Goal: Task Accomplishment & Management: Manage account settings

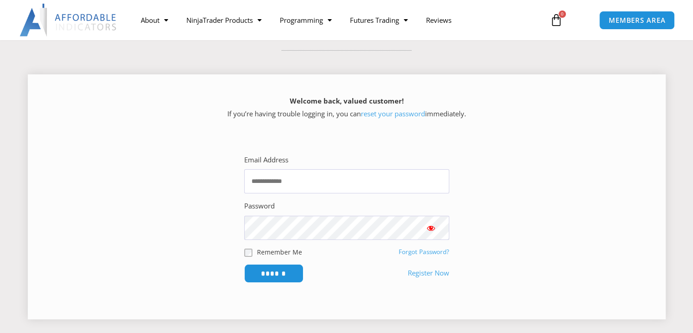
scroll to position [91, 0]
type input "**********"
click at [261, 273] on input "******" at bounding box center [274, 273] width 62 height 20
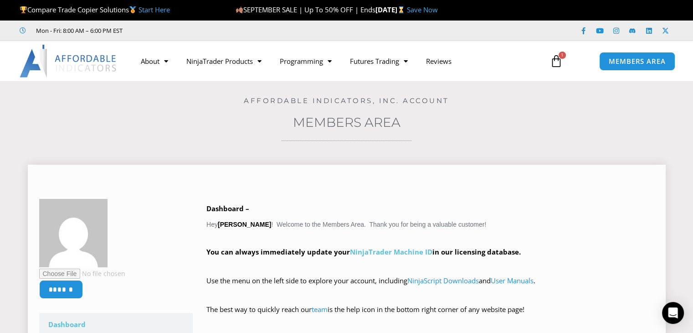
click at [403, 253] on link "NinjaTrader Machine ID" at bounding box center [391, 251] width 83 height 9
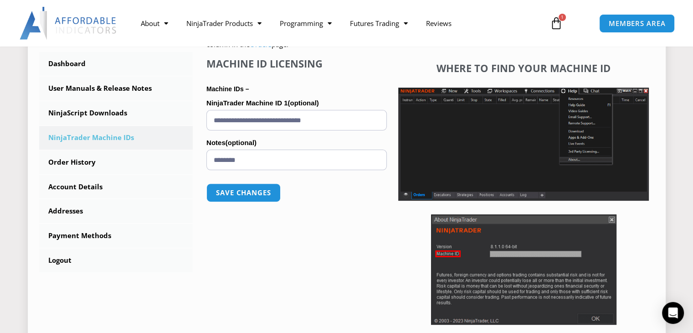
scroll to position [252, 0]
click at [183, 280] on div "****** Dashboard Subscriptions User Manuals & Release Notes NinjaScript Downloa…" at bounding box center [346, 145] width 615 height 414
drag, startPoint x: 354, startPoint y: 122, endPoint x: 200, endPoint y: 133, distance: 154.1
click at [200, 133] on div "NinjaTrader Machine IDs – We are transitioning all NinjaTrader software package…" at bounding box center [424, 145] width 462 height 414
paste input "text"
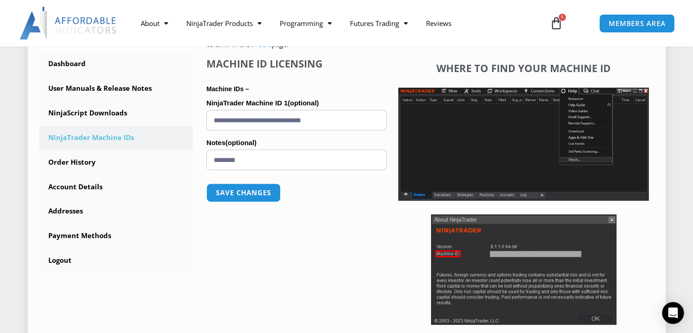
type input "**********"
drag, startPoint x: 264, startPoint y: 164, endPoint x: 195, endPoint y: 173, distance: 69.4
click at [195, 173] on div "NinjaTrader Machine IDs – We are transitioning all NinjaTrader software package…" at bounding box center [424, 145] width 462 height 414
type input "****"
click at [234, 188] on button "Save changes" at bounding box center [244, 193] width 78 height 20
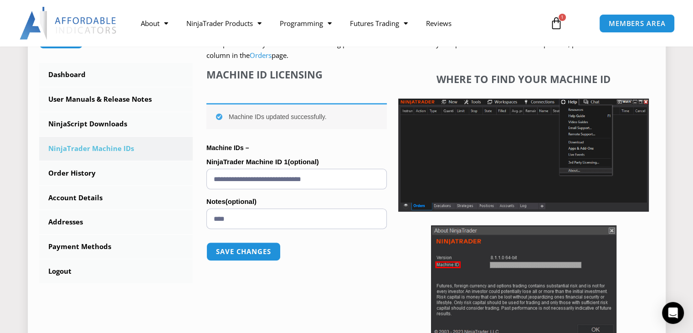
scroll to position [251, 0]
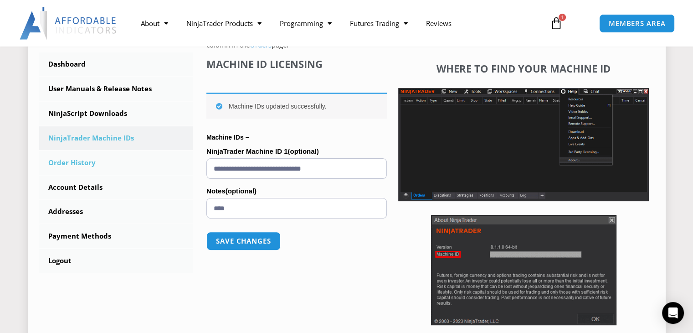
click at [81, 158] on link "Order History" at bounding box center [116, 163] width 154 height 24
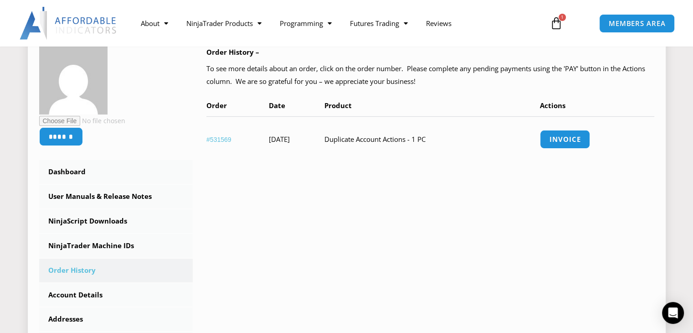
scroll to position [144, 0]
click at [89, 221] on link "NinjaScript Downloads" at bounding box center [116, 221] width 154 height 24
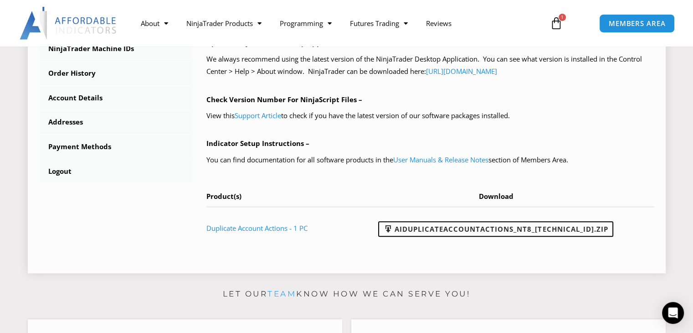
scroll to position [342, 0]
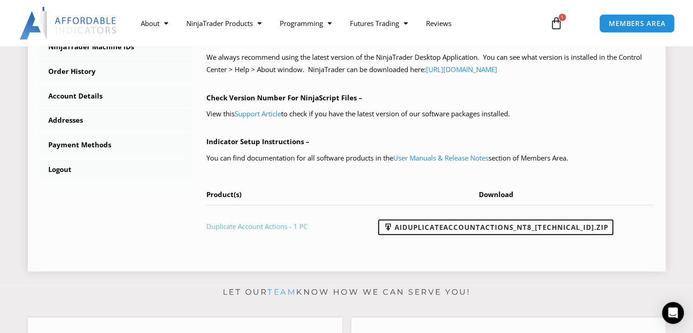
click at [283, 225] on link "Duplicate Account Actions - 1 PC" at bounding box center [257, 226] width 101 height 9
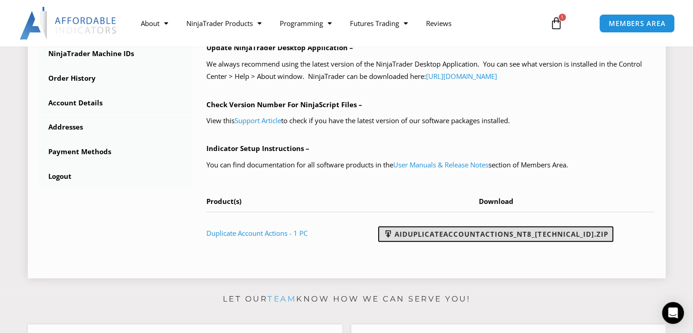
click at [485, 233] on link "AIDuplicateAccountActions_NT8_25.9.22.1.zip" at bounding box center [495, 234] width 235 height 16
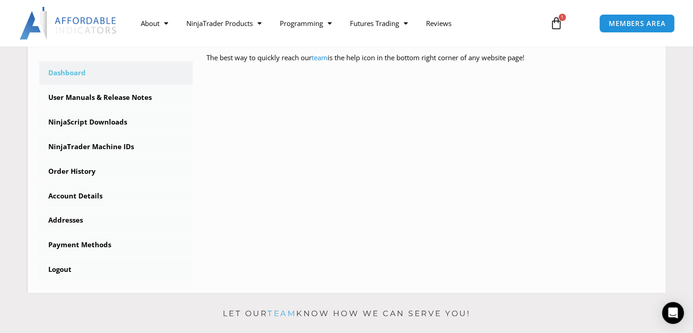
scroll to position [279, 0]
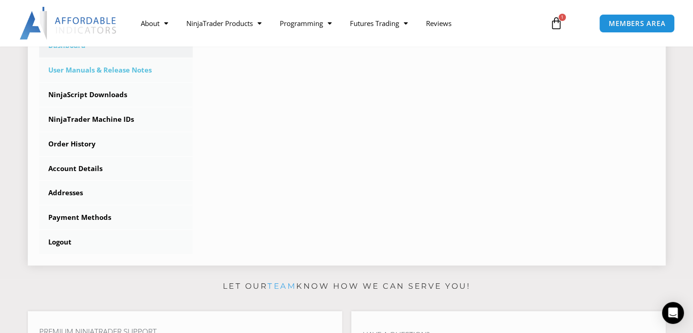
click at [108, 70] on link "User Manuals & Release Notes" at bounding box center [116, 70] width 154 height 24
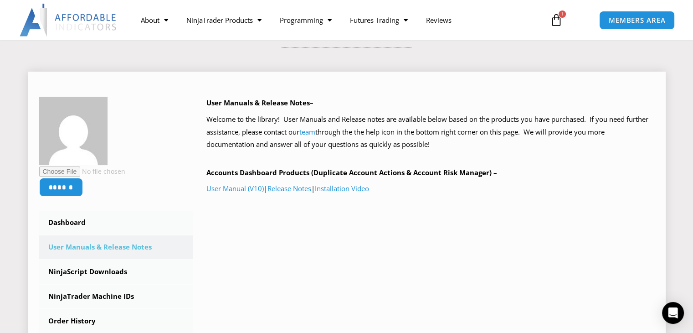
scroll to position [92, 0]
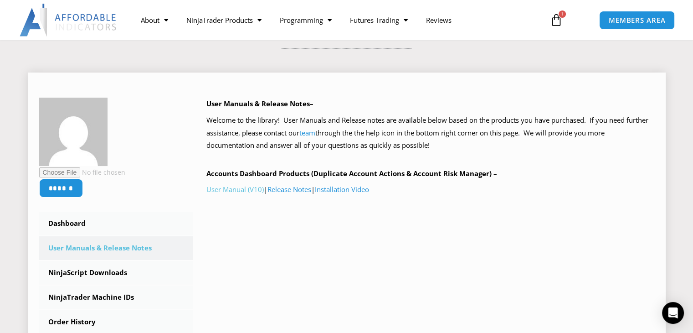
click at [233, 192] on link "User Manual (V10)" at bounding box center [235, 189] width 57 height 9
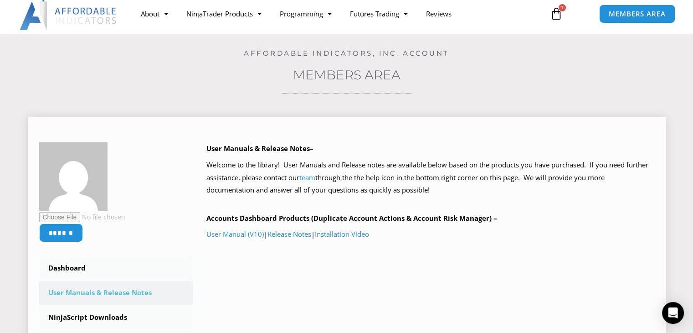
scroll to position [0, 0]
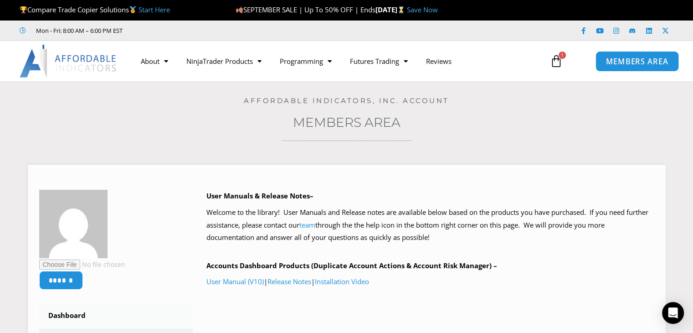
click at [636, 64] on span "MEMBERS AREA" at bounding box center [637, 61] width 62 height 8
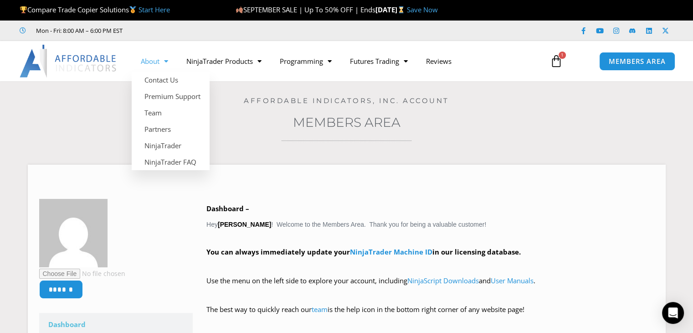
click at [158, 59] on link "About" at bounding box center [155, 61] width 46 height 21
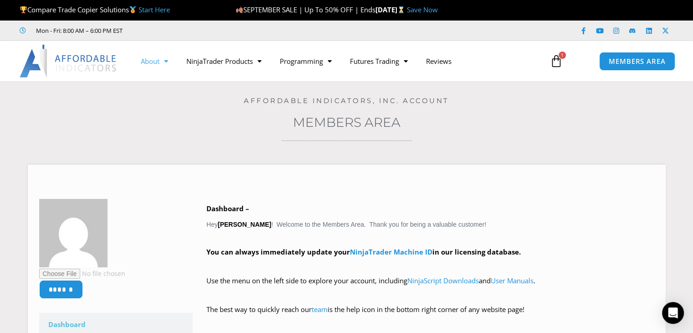
click at [158, 59] on link "About" at bounding box center [155, 61] width 46 height 21
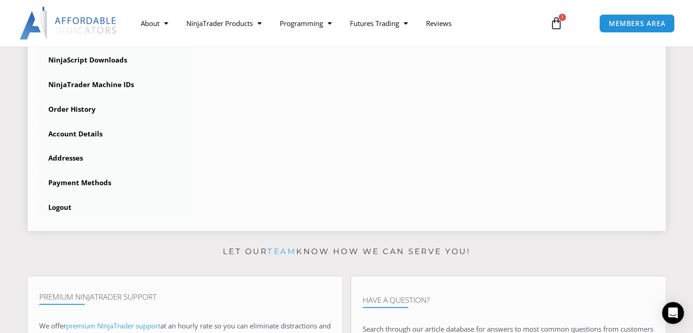
scroll to position [315, 0]
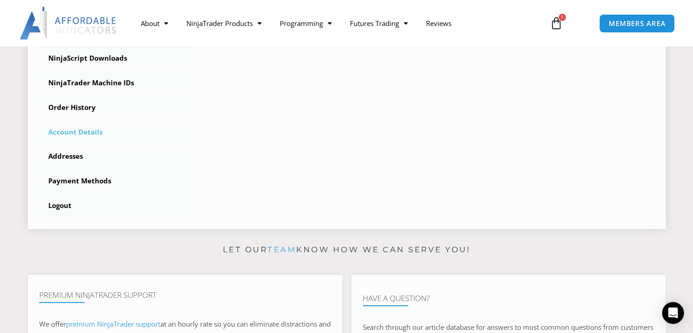
click at [90, 130] on link "Account Details" at bounding box center [116, 132] width 154 height 24
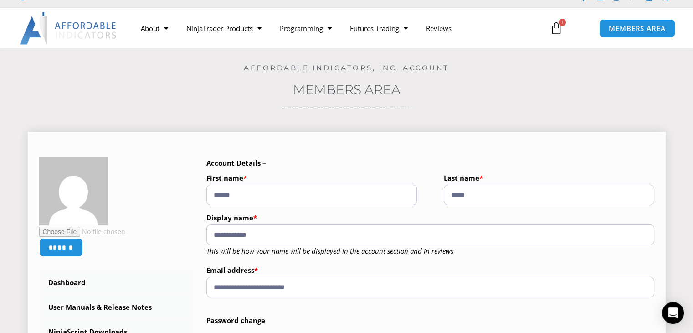
scroll to position [34, 0]
